Goal: Information Seeking & Learning: Learn about a topic

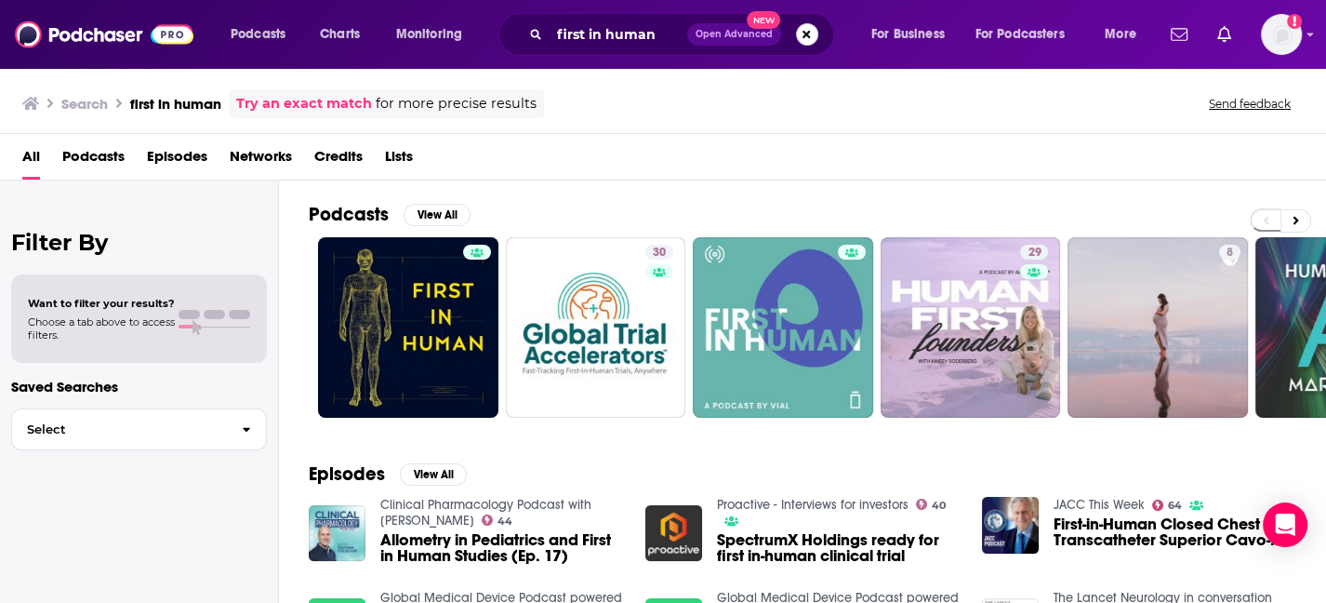
click at [806, 33] on button "Search podcasts, credits, & more..." at bounding box center [807, 34] width 22 height 22
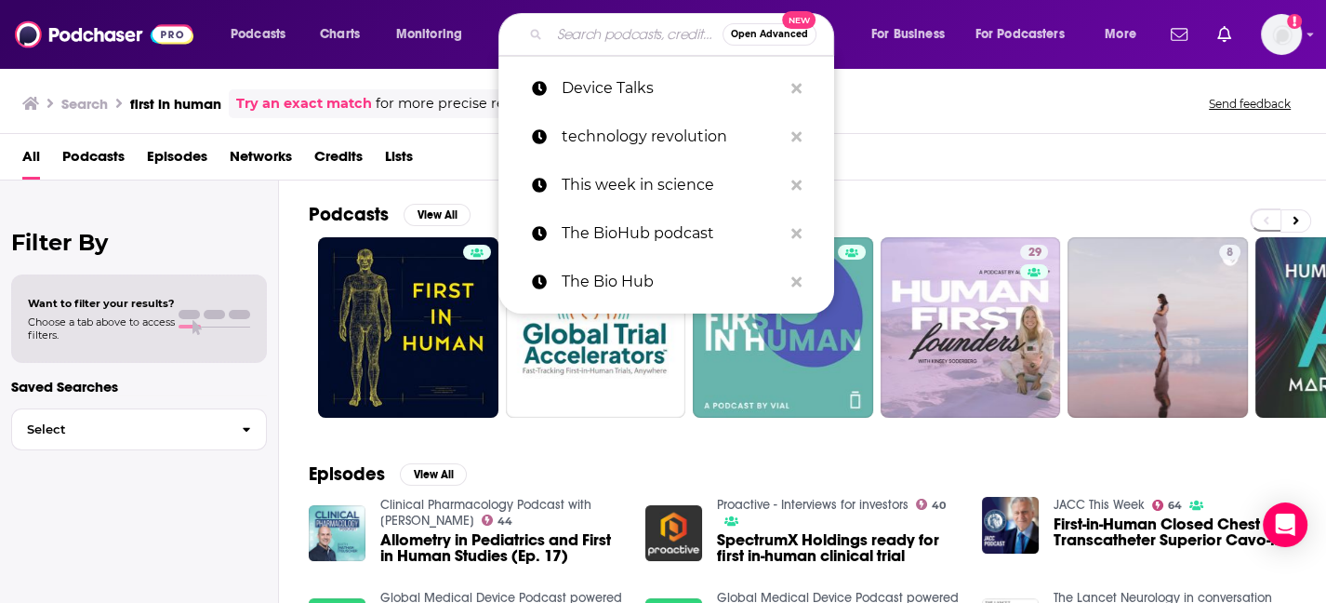
click at [645, 29] on input "Search podcasts, credits, & more..." at bounding box center [636, 35] width 173 height 30
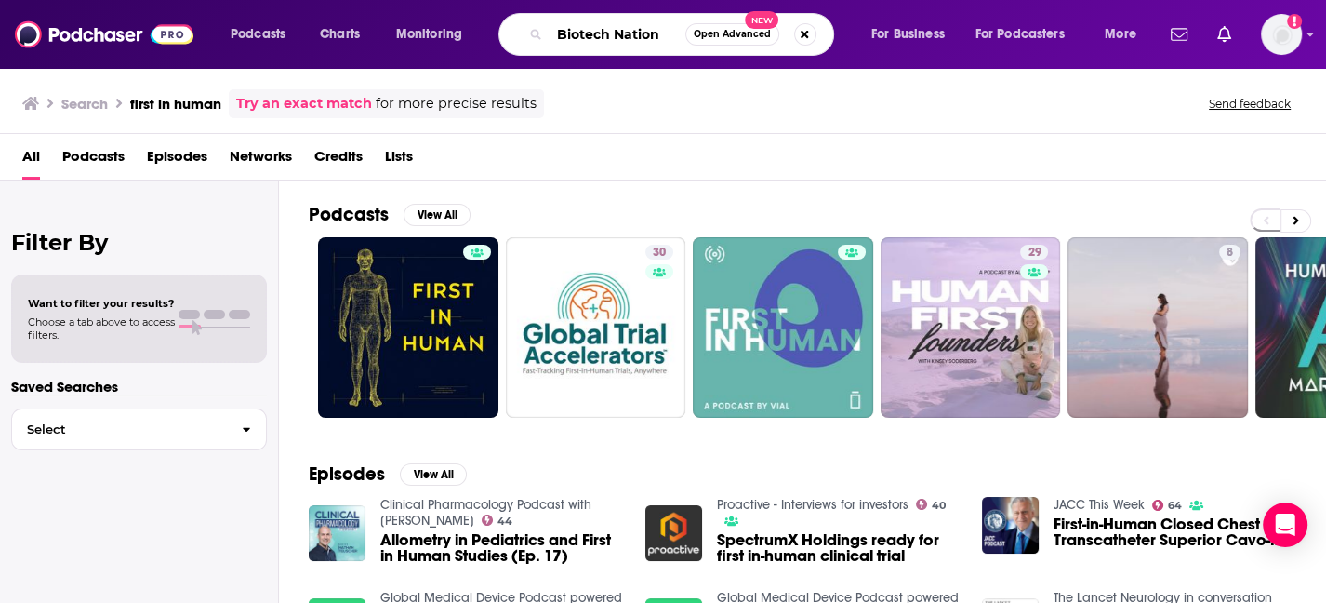
type input "Biotech Nation"
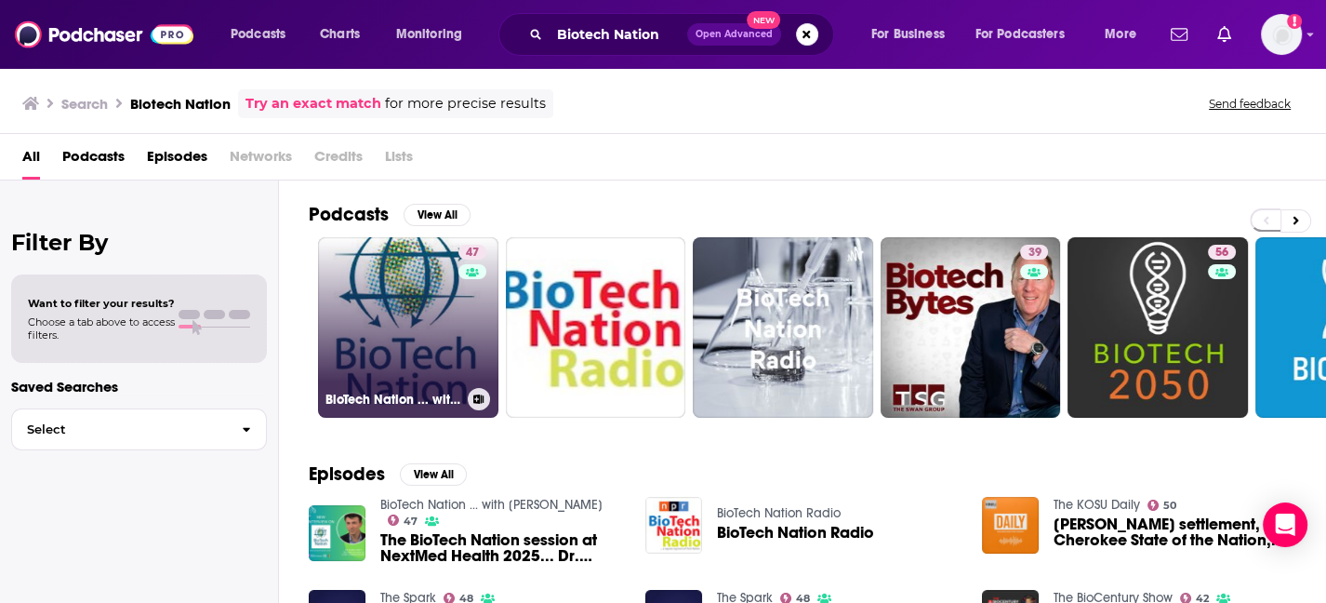
click at [402, 343] on link "47 BioTech Nation ... with Dr. Moira Gunn" at bounding box center [408, 327] width 180 height 180
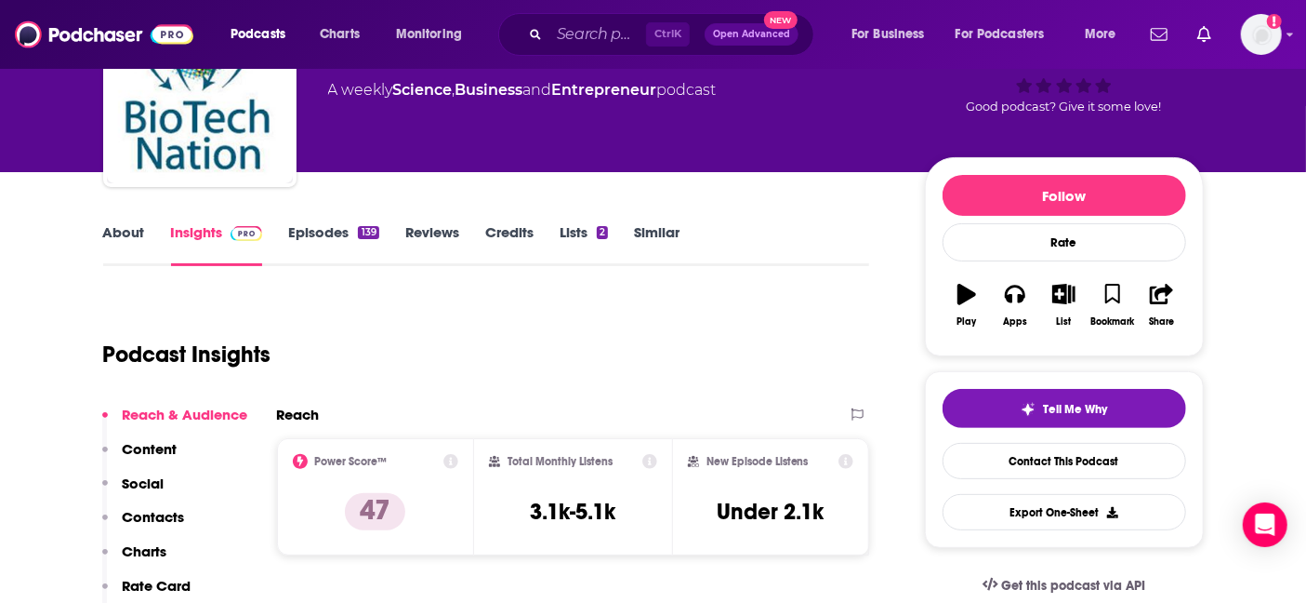
scroll to position [247, 0]
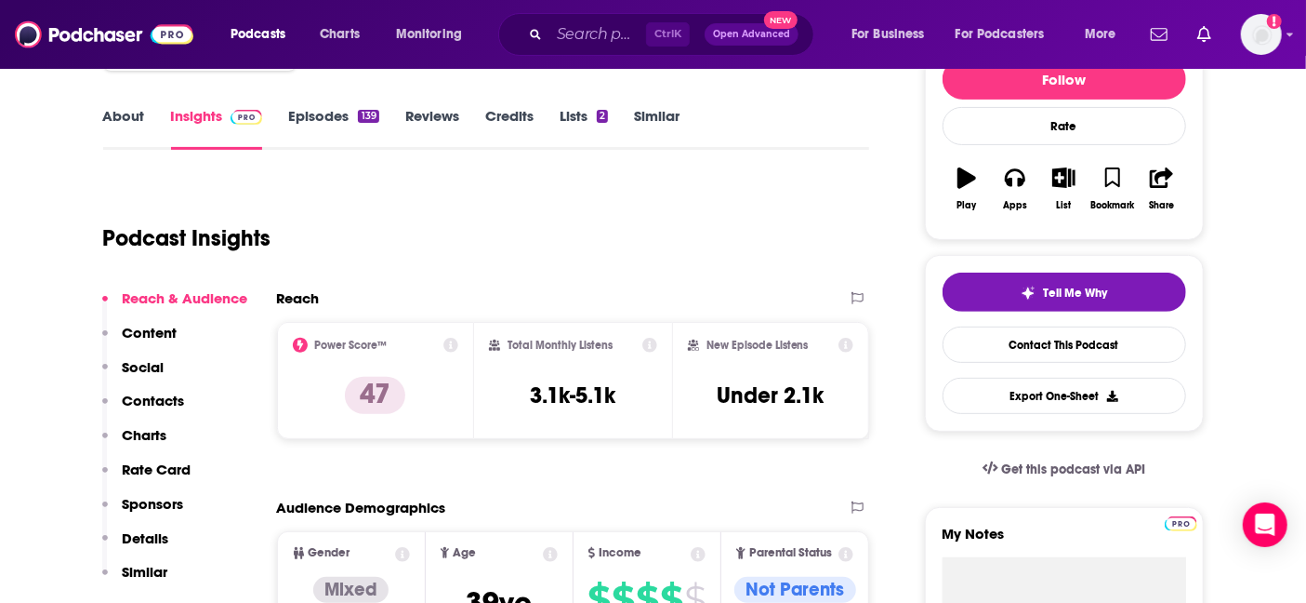
drag, startPoint x: 1301, startPoint y: 81, endPoint x: 1293, endPoint y: 62, distance: 20.4
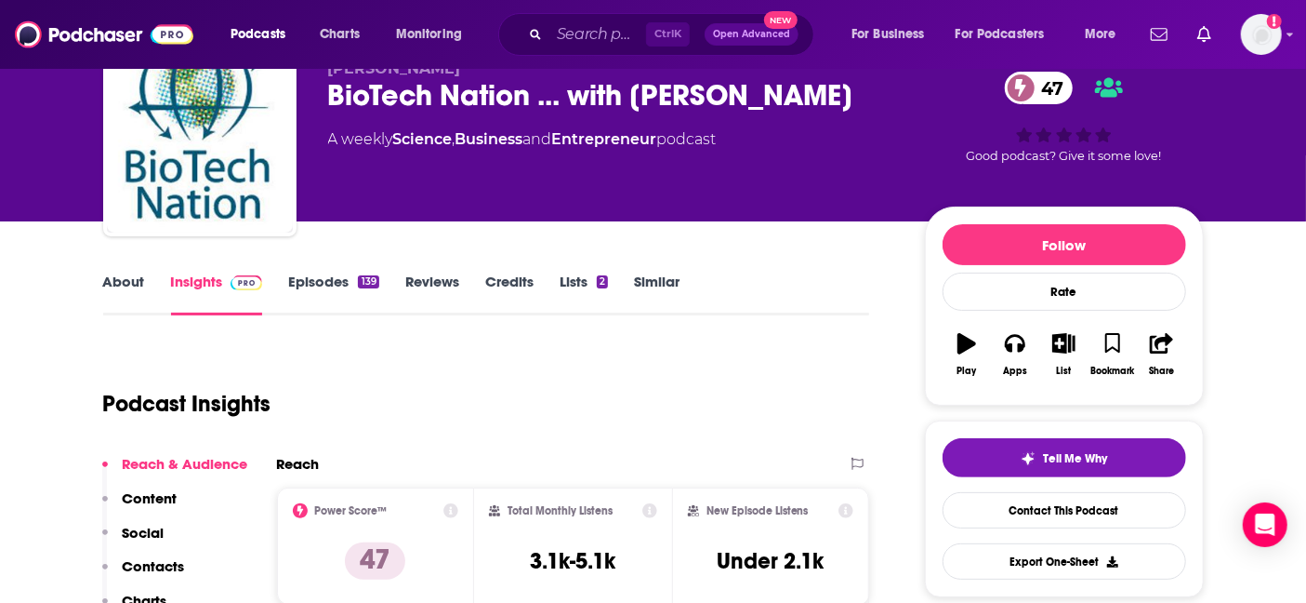
scroll to position [0, 0]
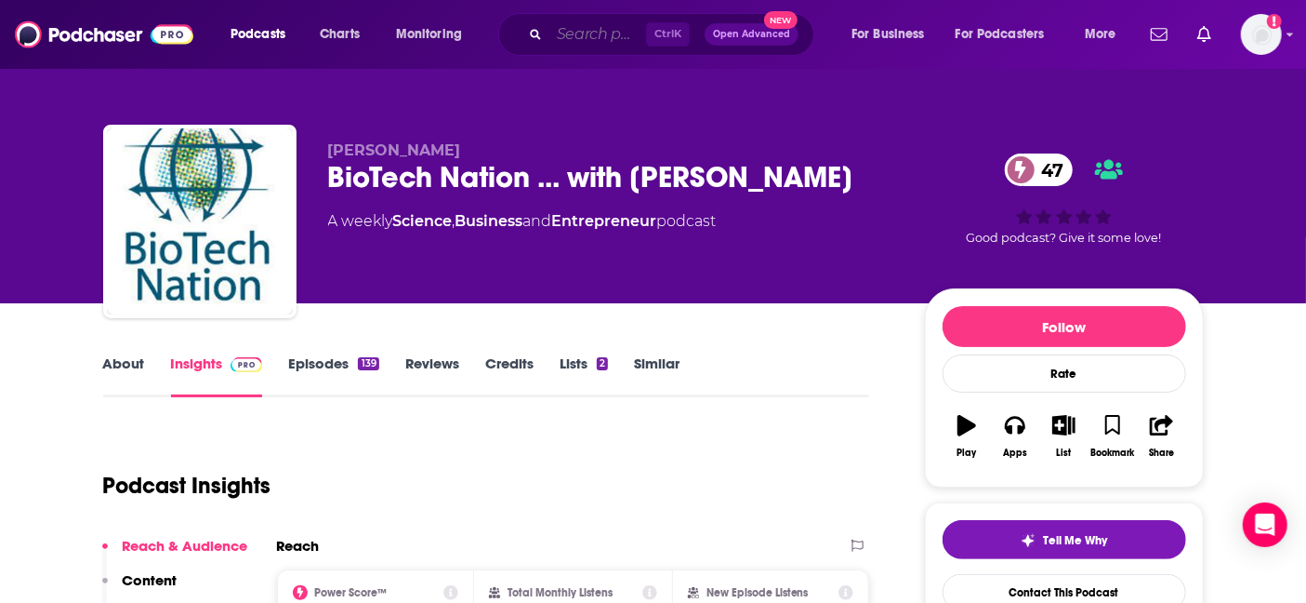
click at [598, 26] on input "Search podcasts, credits, & more..." at bounding box center [598, 35] width 97 height 30
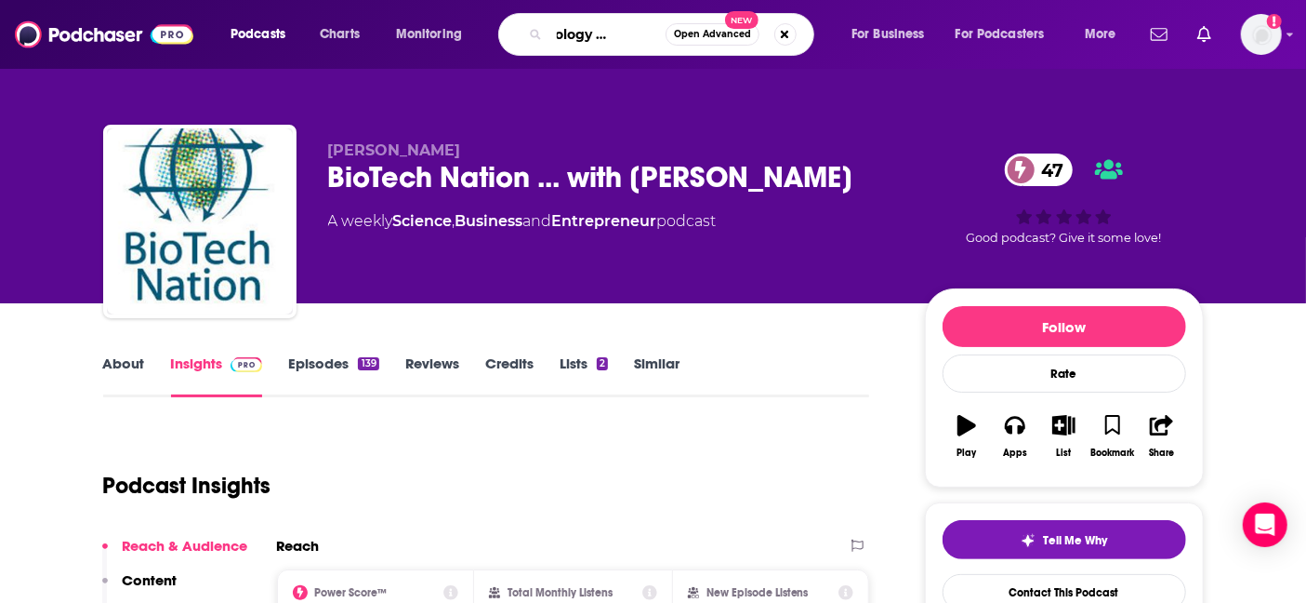
type input "Technology revolution"
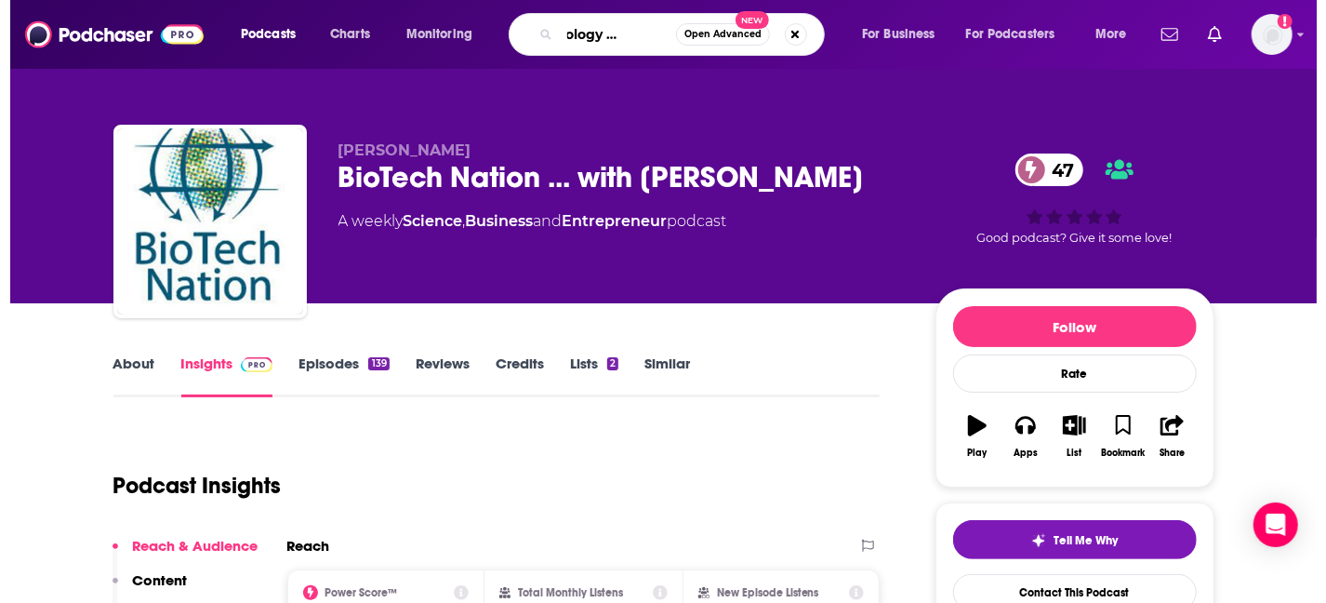
scroll to position [0, 52]
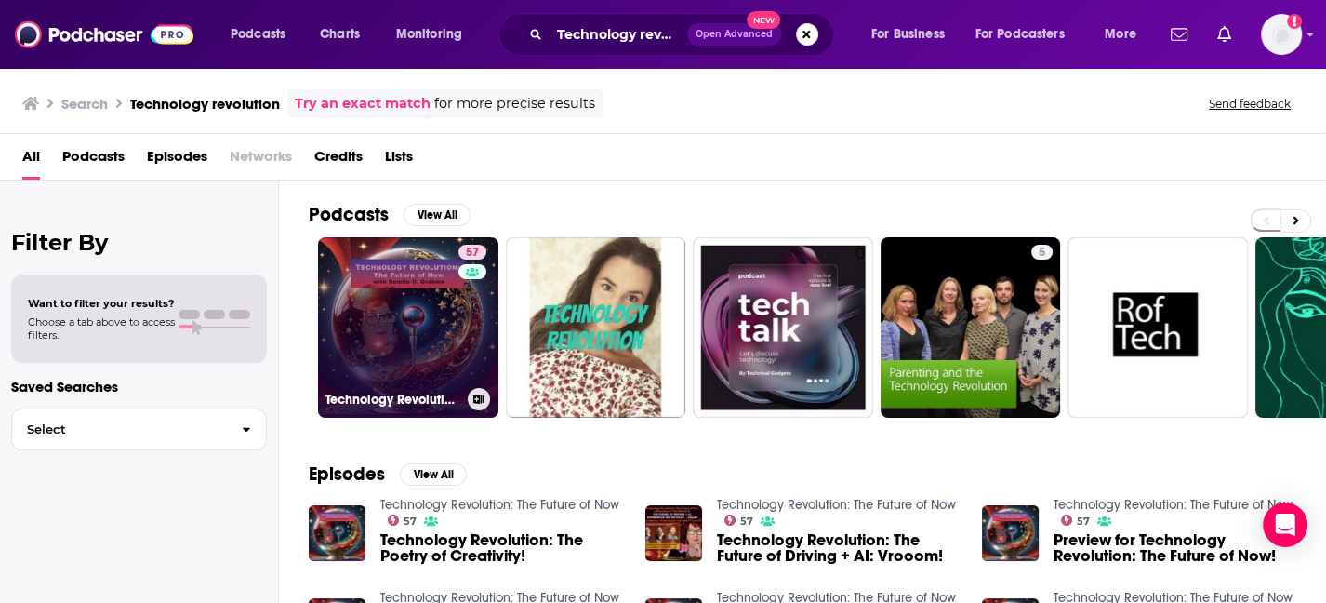
click at [423, 338] on link "57 Technology Revolution: The Future of Now" at bounding box center [408, 327] width 180 height 180
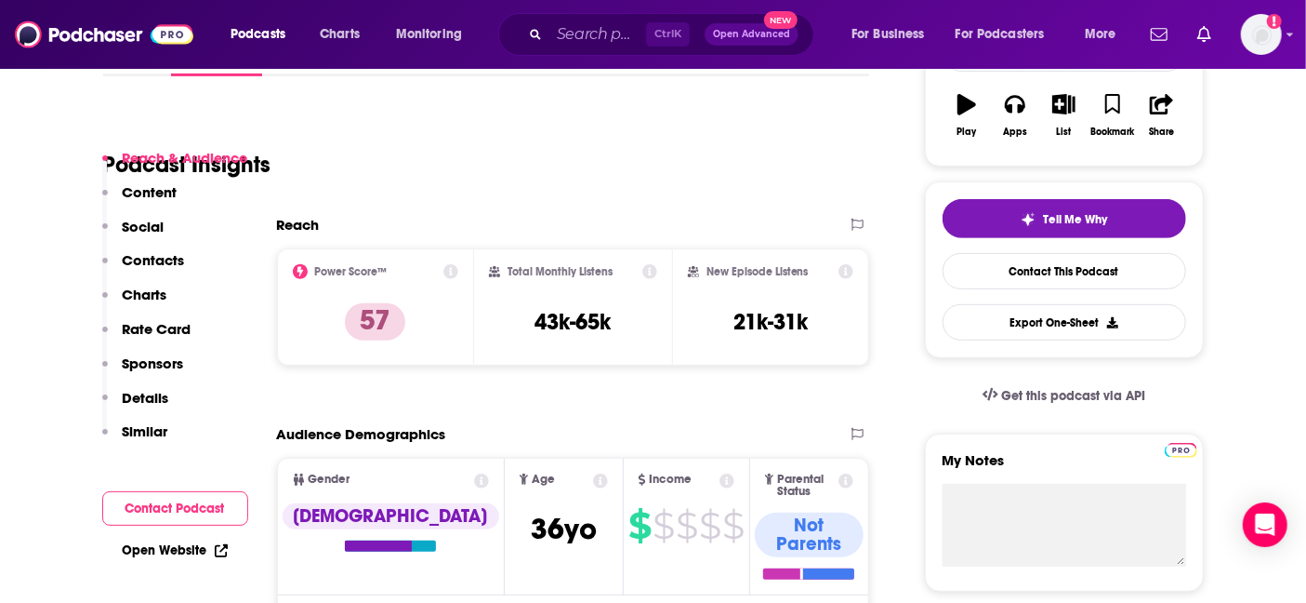
scroll to position [247, 0]
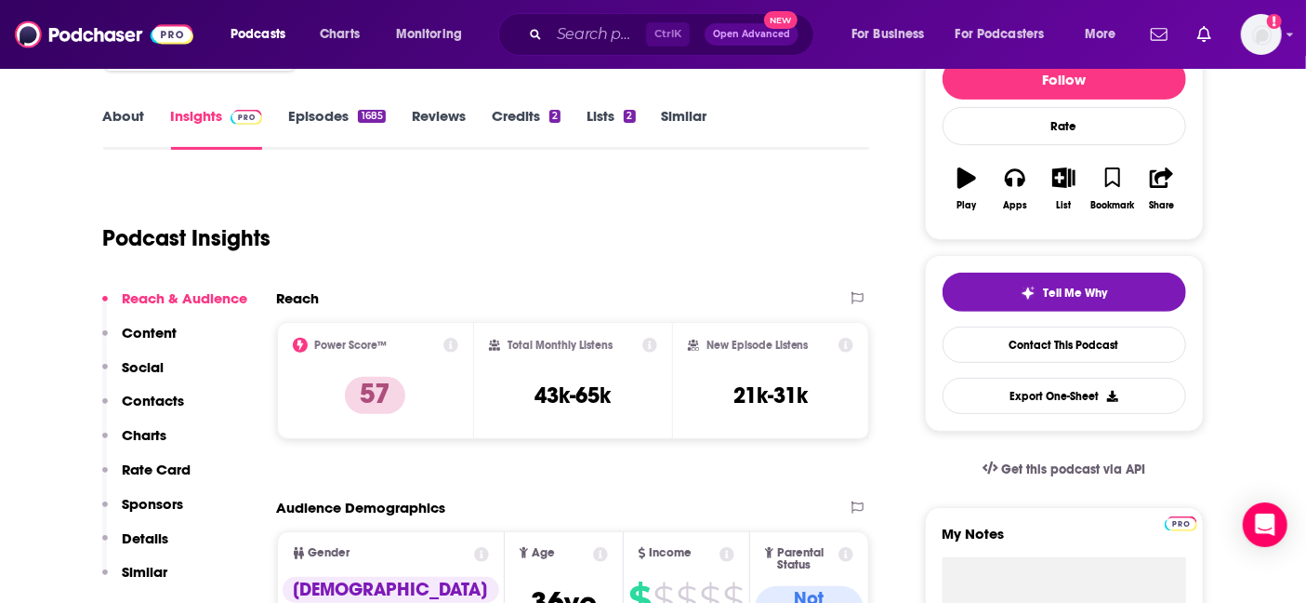
click at [321, 114] on link "Episodes 1685" at bounding box center [336, 128] width 97 height 43
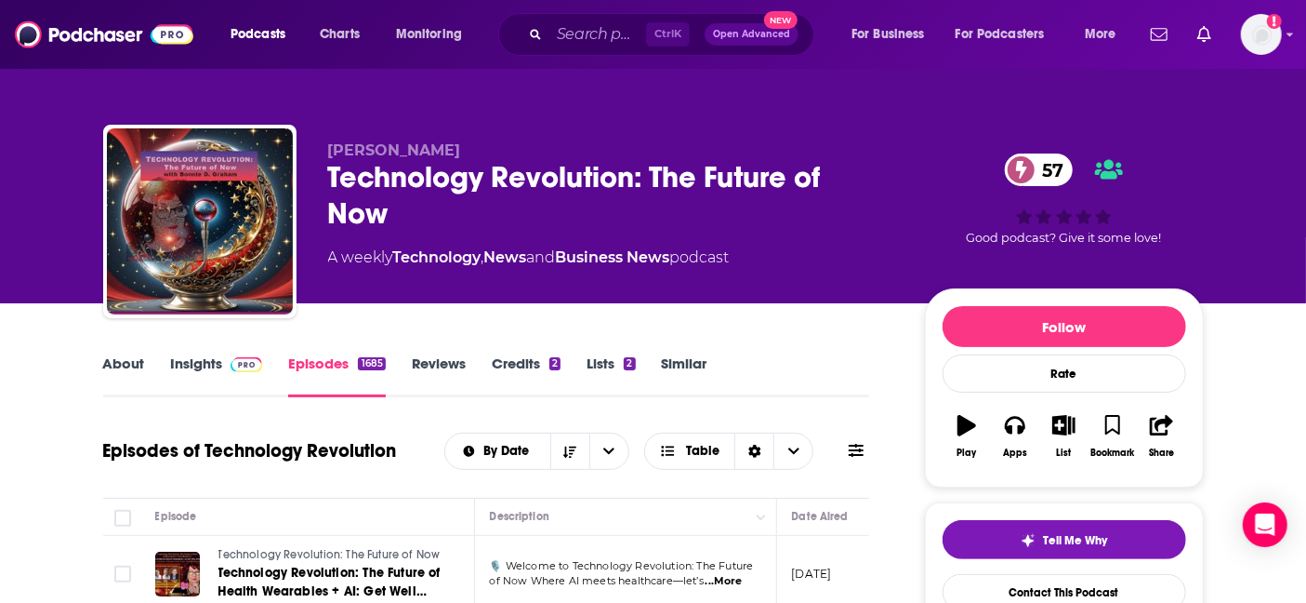
click at [210, 360] on link "Insights" at bounding box center [217, 375] width 92 height 43
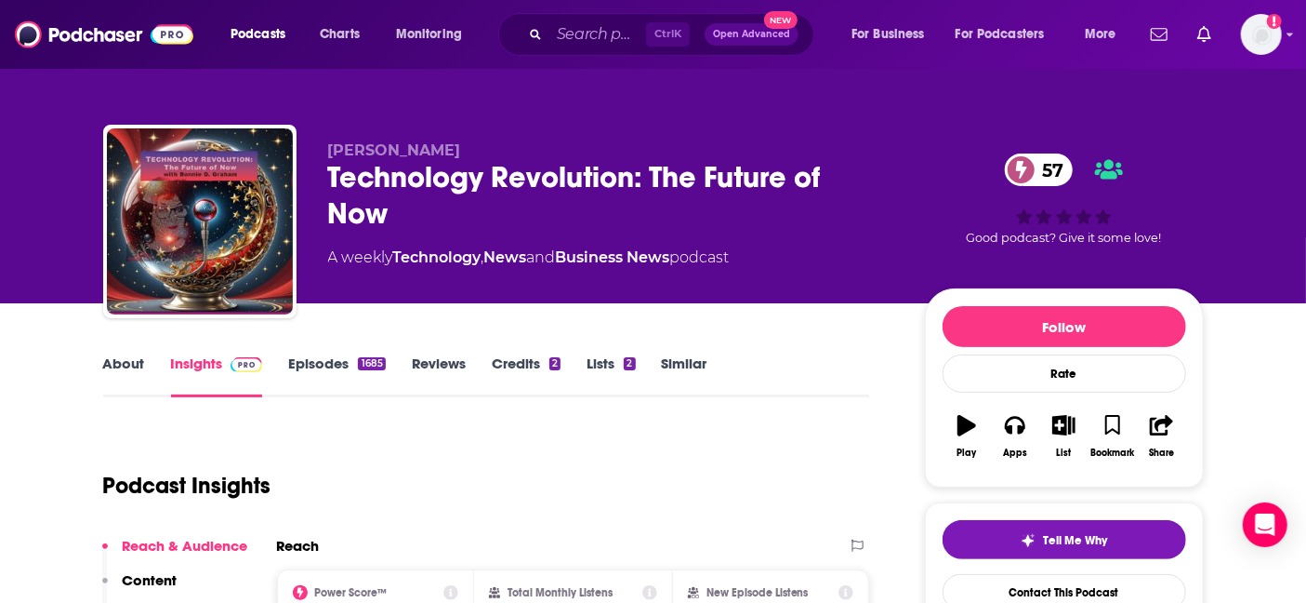
scroll to position [247, 0]
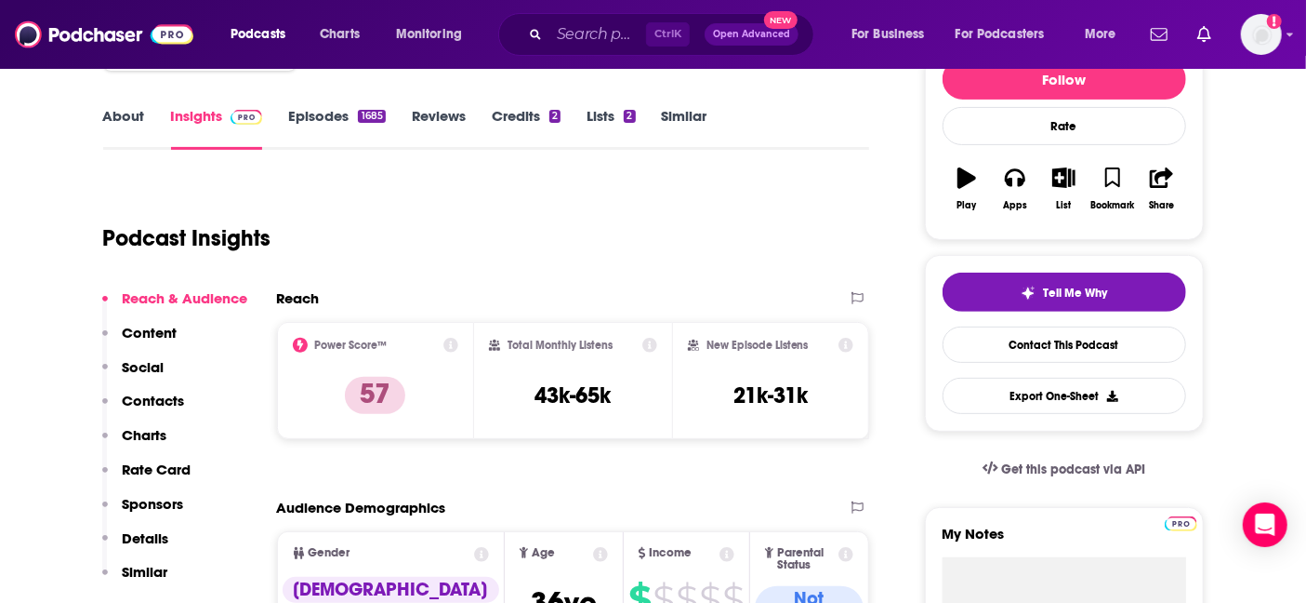
drag, startPoint x: 1252, startPoint y: 164, endPoint x: 1254, endPoint y: 130, distance: 33.6
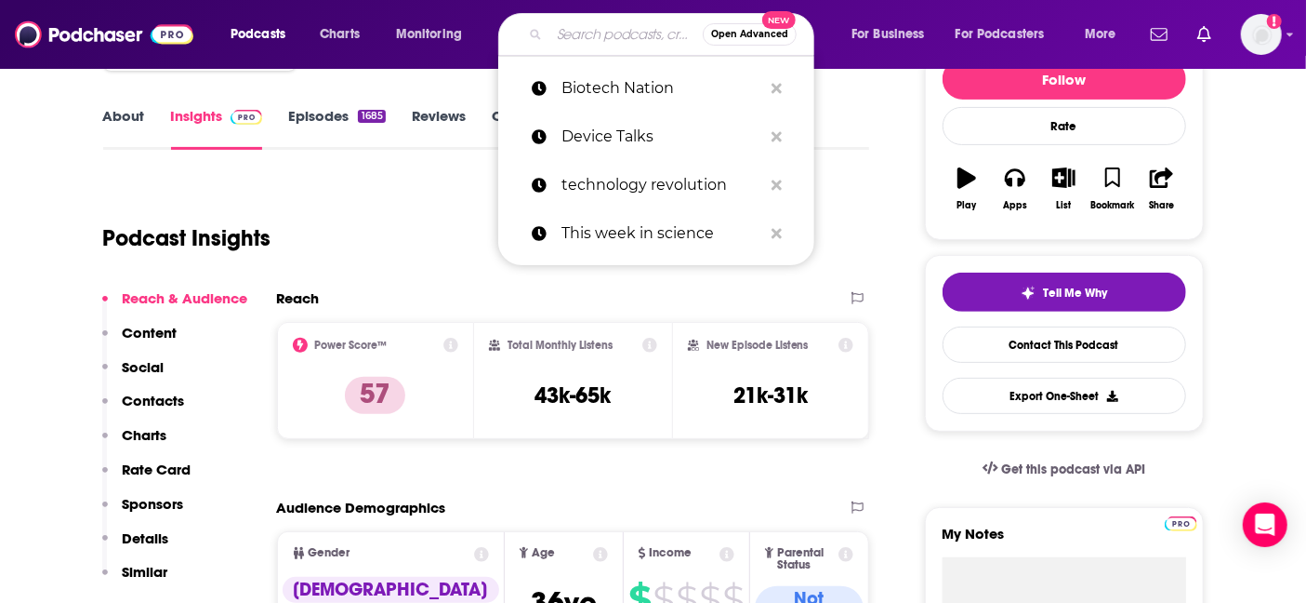
click at [602, 27] on input "Search podcasts, credits, & more..." at bounding box center [626, 35] width 153 height 30
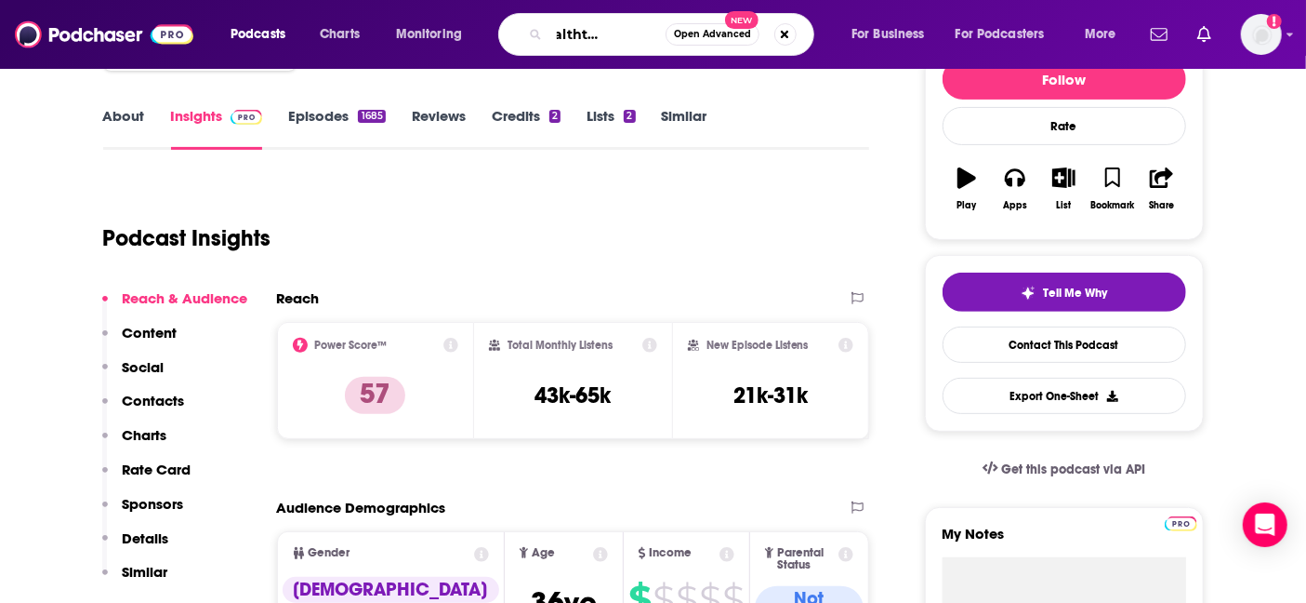
type input "The Healthtech podcast"
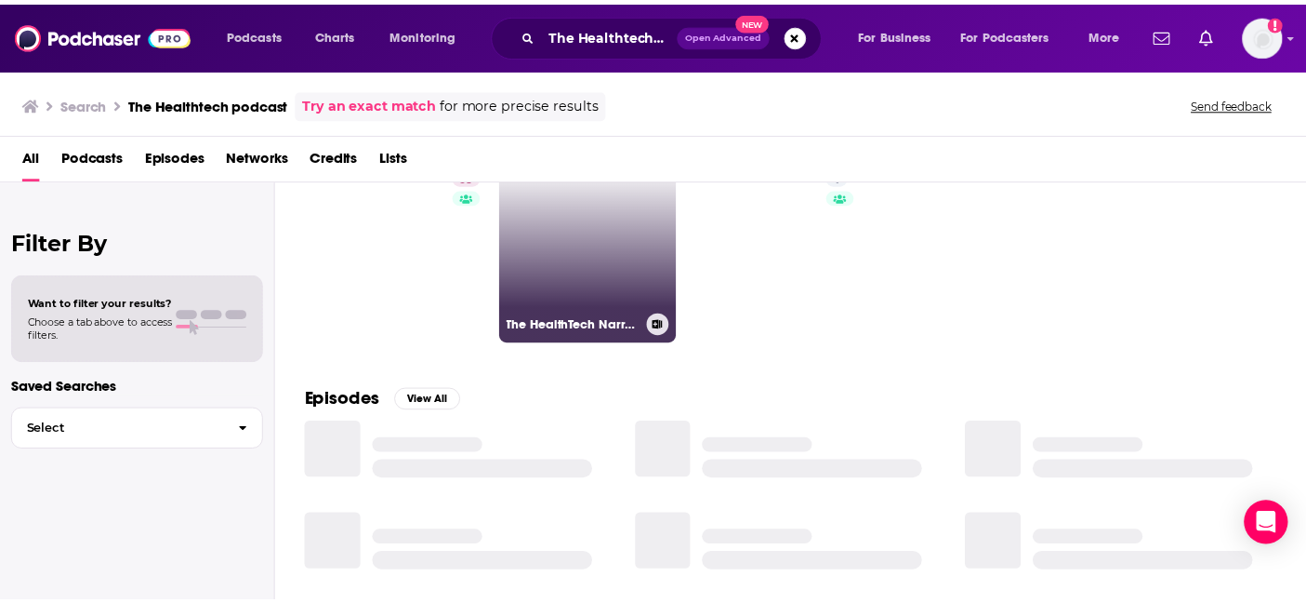
scroll to position [124, 0]
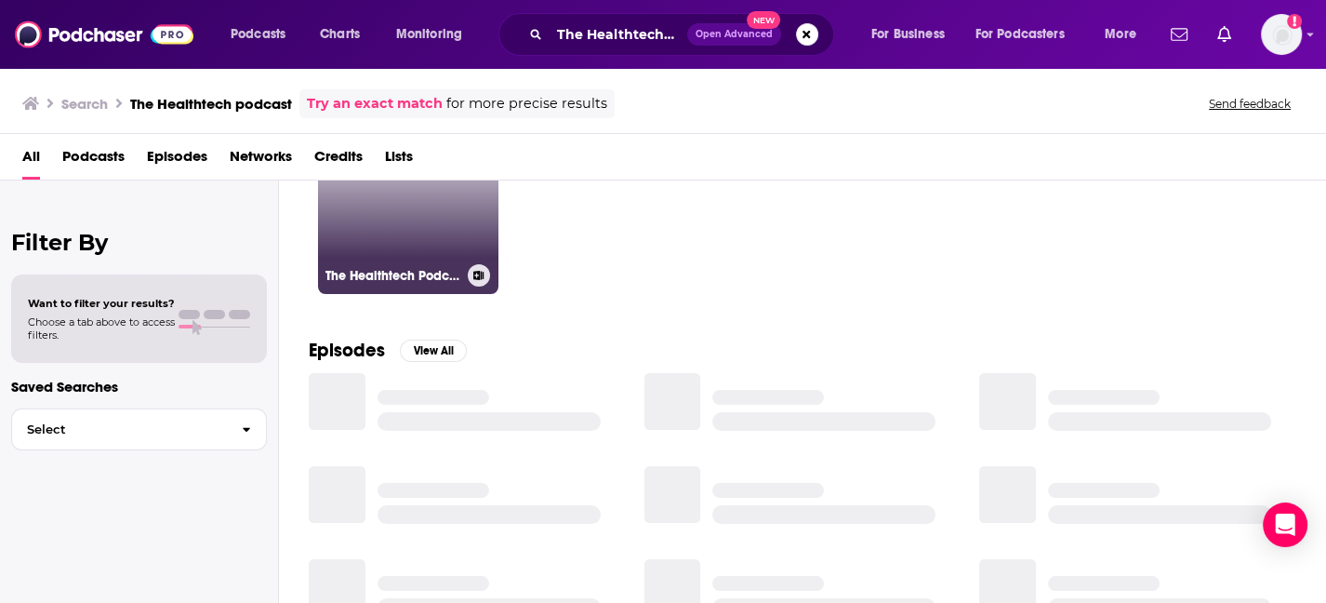
click at [434, 237] on link "53 The Healthtech Podcast" at bounding box center [408, 203] width 180 height 180
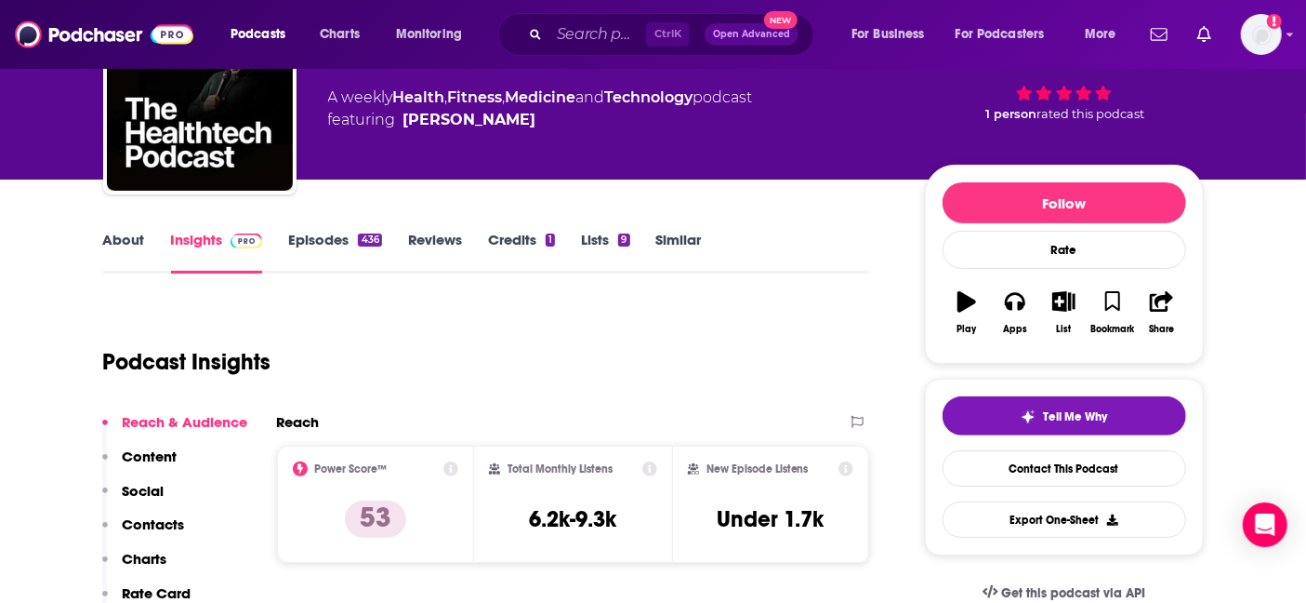
scroll to position [247, 0]
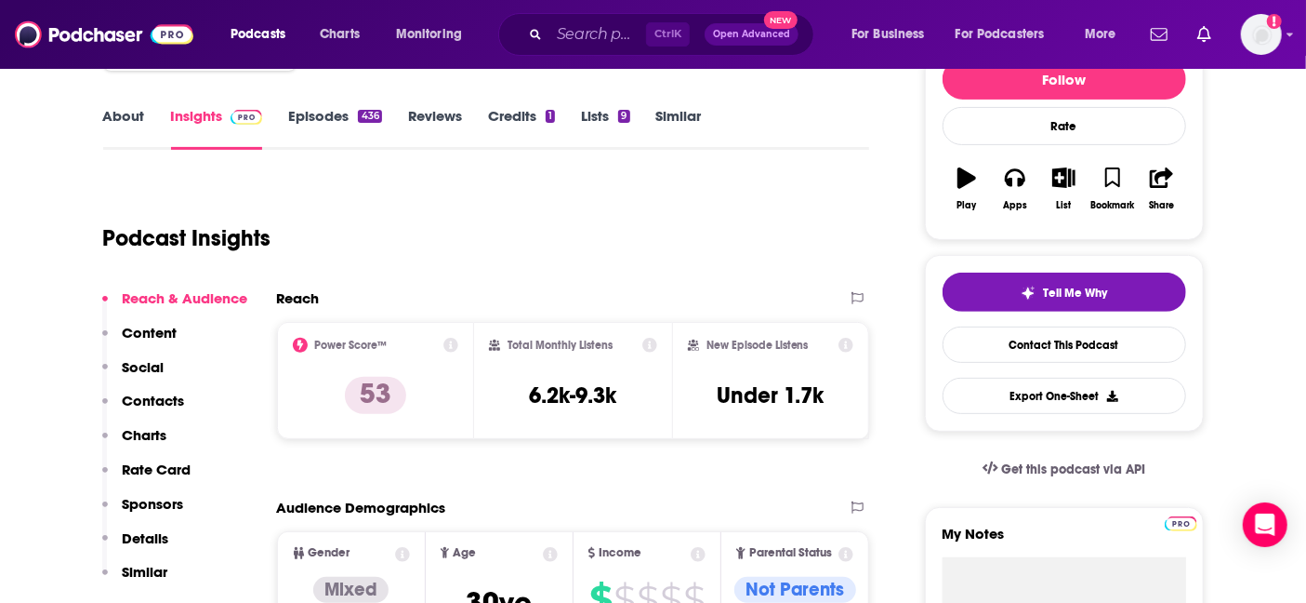
click at [564, 33] on input "Search podcasts, credits, & more..." at bounding box center [598, 35] width 97 height 30
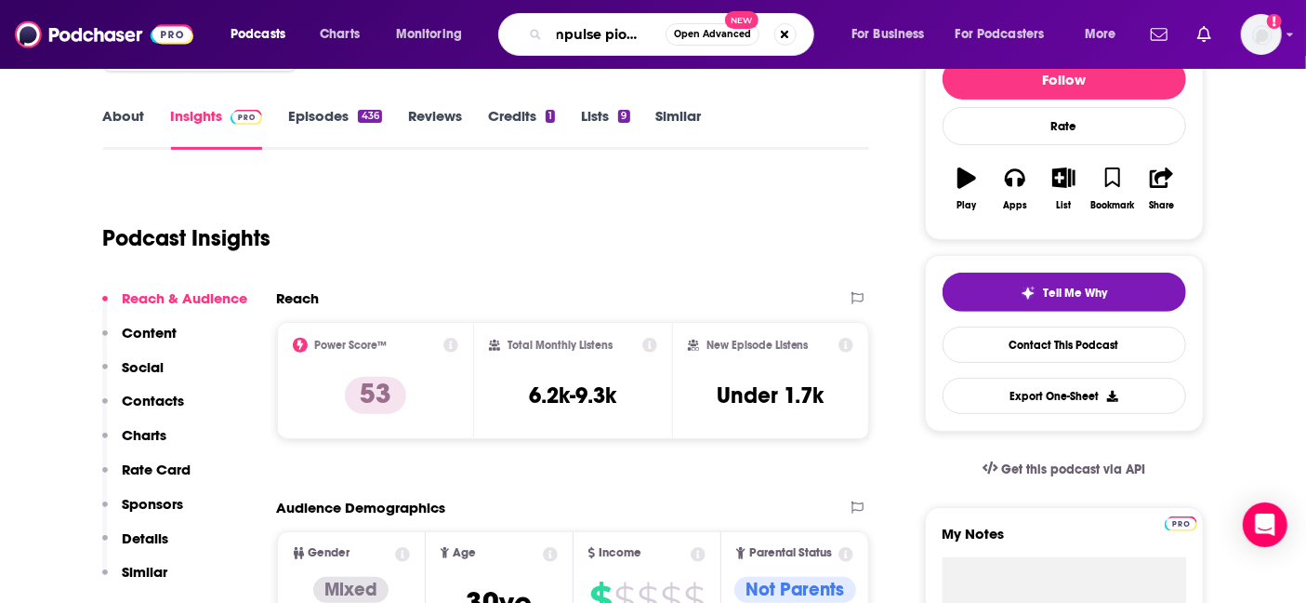
type input "impulse pioneers"
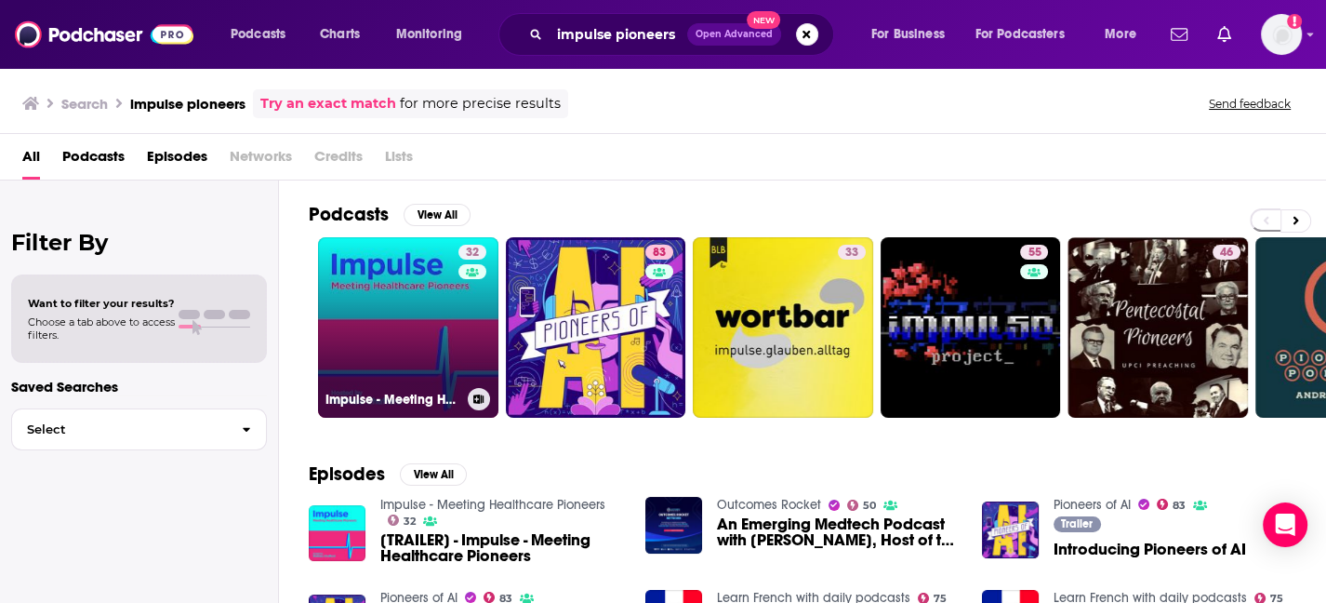
click at [406, 321] on link "32 Impulse - Meeting Healthcare Pioneers" at bounding box center [408, 327] width 180 height 180
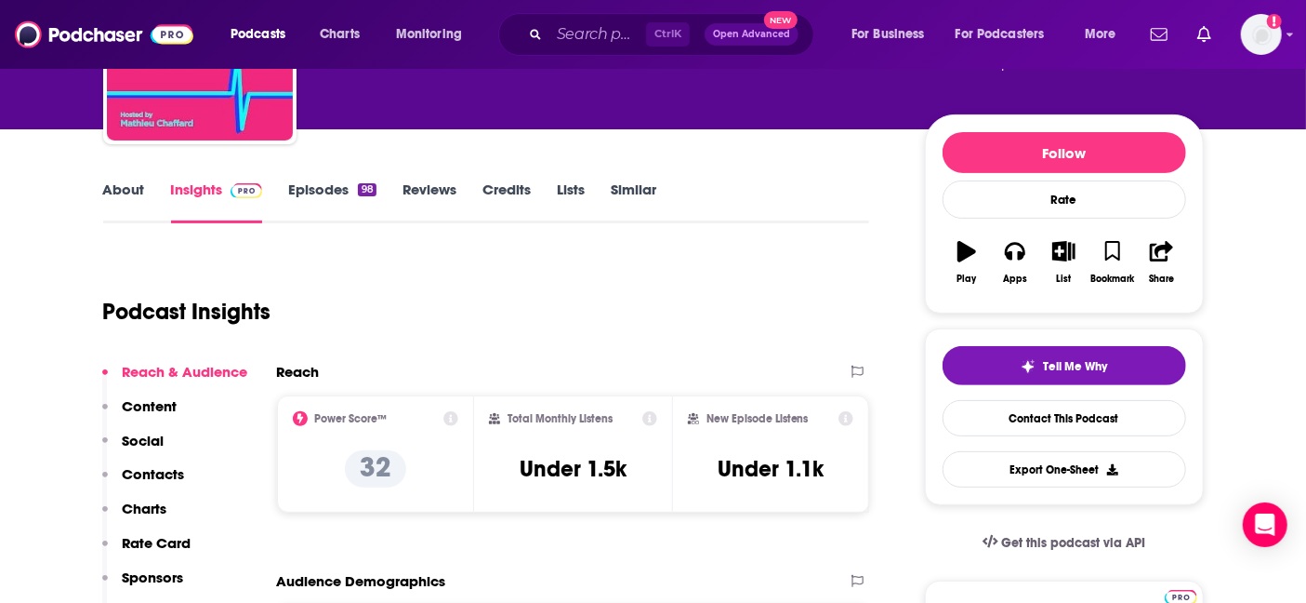
scroll to position [247, 0]
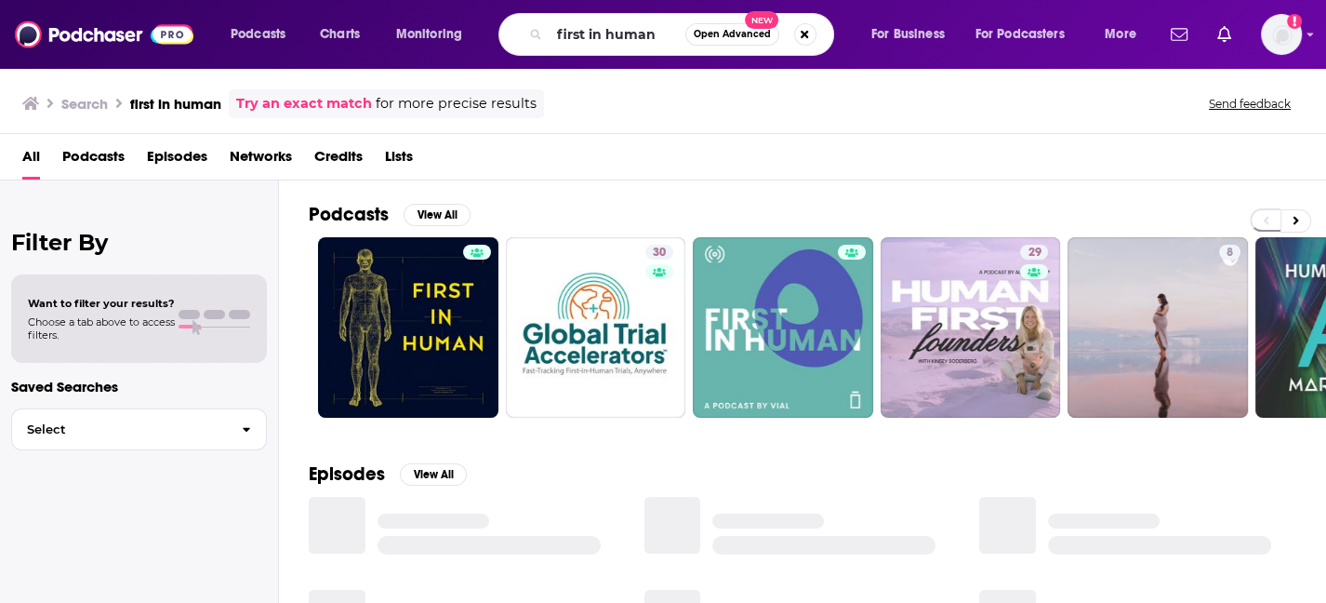
drag, startPoint x: 668, startPoint y: 34, endPoint x: 543, endPoint y: 33, distance: 124.6
click at [543, 33] on div "first in human Open Advanced New" at bounding box center [666, 34] width 336 height 43
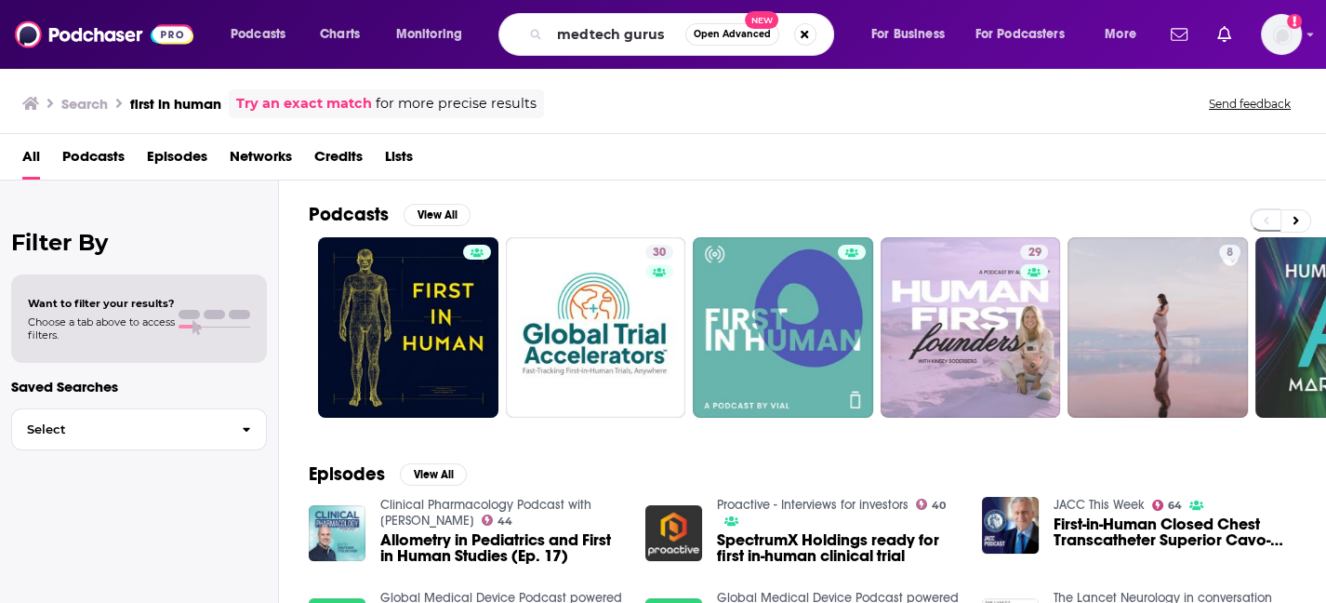
type input "medtech gurus"
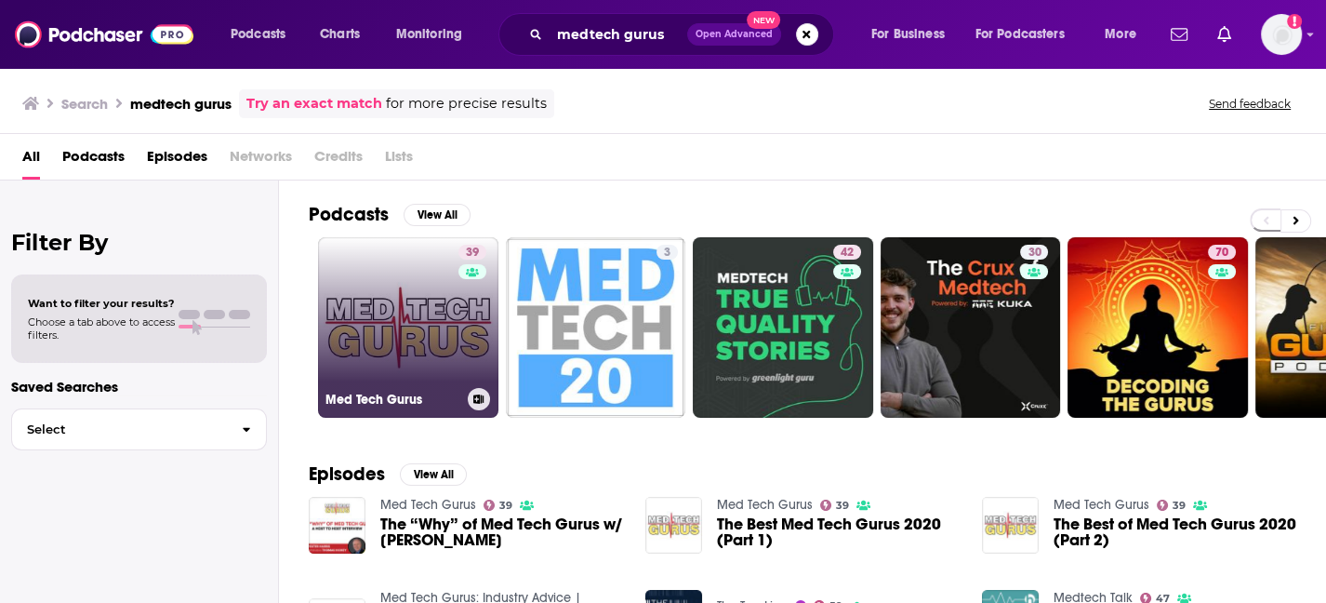
click at [426, 312] on link "39 Med Tech Gurus" at bounding box center [408, 327] width 180 height 180
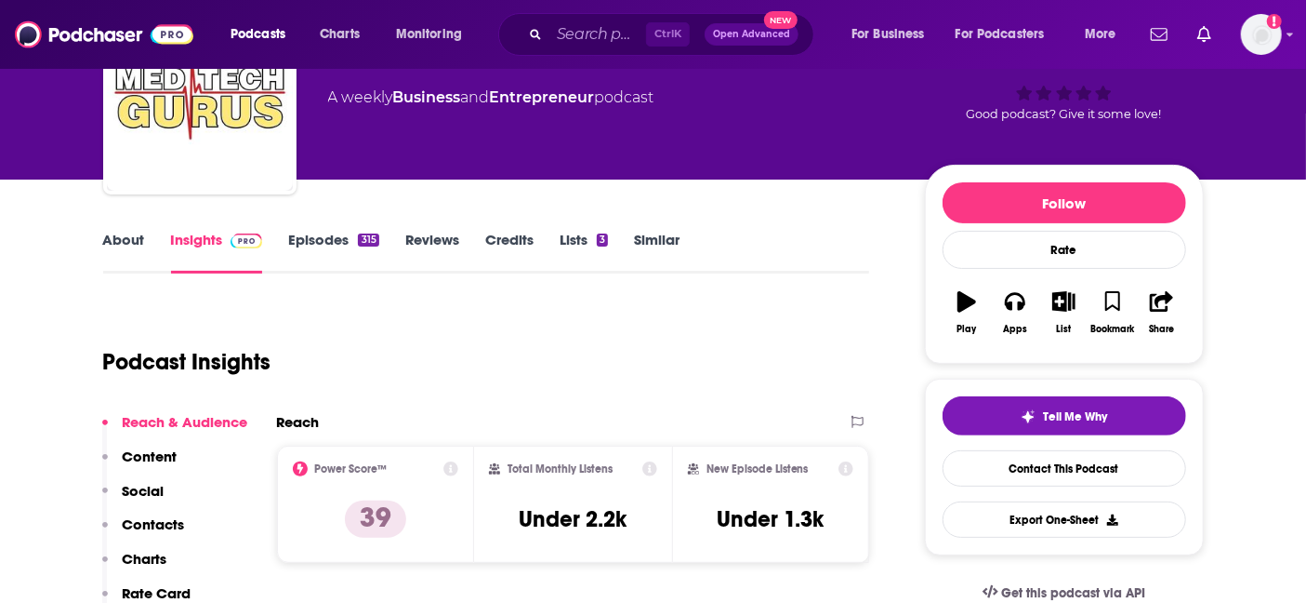
scroll to position [247, 0]
